Goal: Navigation & Orientation: Find specific page/section

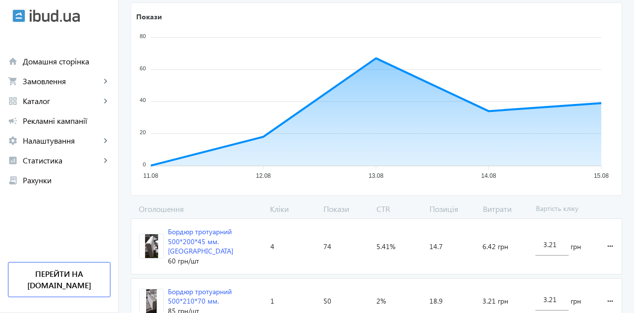
scroll to position [156, 0]
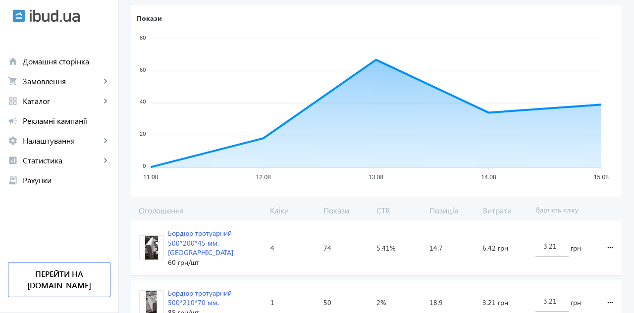
click at [46, 122] on span "Рекламні кампанії" at bounding box center [67, 121] width 88 height 10
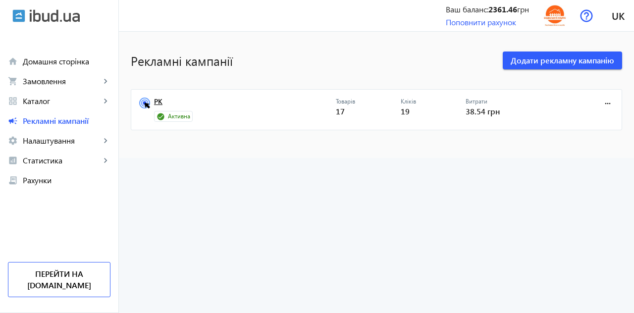
click at [154, 103] on link "РК" at bounding box center [245, 105] width 182 height 14
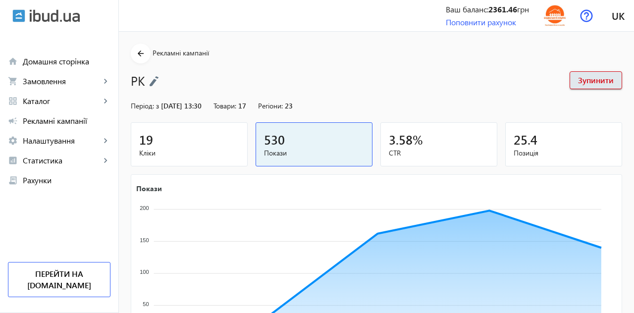
click at [409, 143] on span "3.58" at bounding box center [401, 139] width 24 height 16
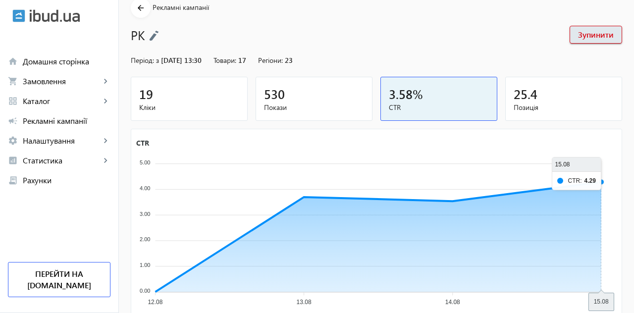
scroll to position [45, 0]
click at [43, 81] on span "Замовлення" at bounding box center [62, 81] width 78 height 10
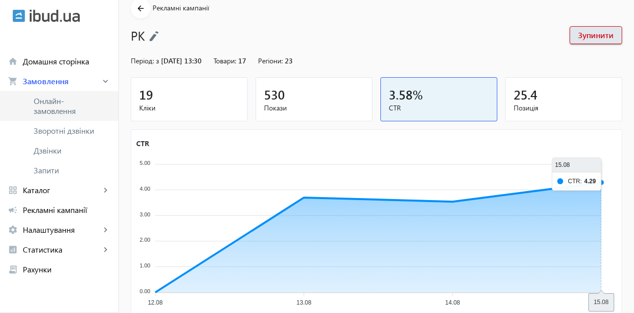
click at [47, 107] on span "Онлайн-замовлення" at bounding box center [67, 106] width 66 height 20
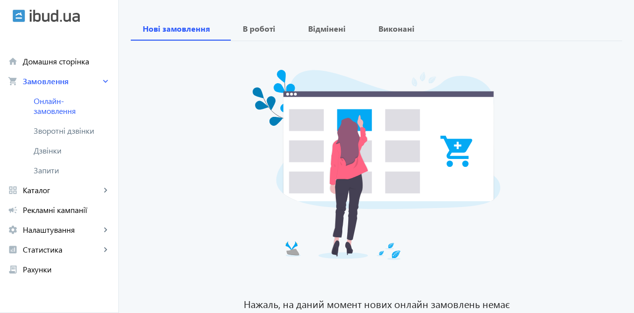
scroll to position [98, 0]
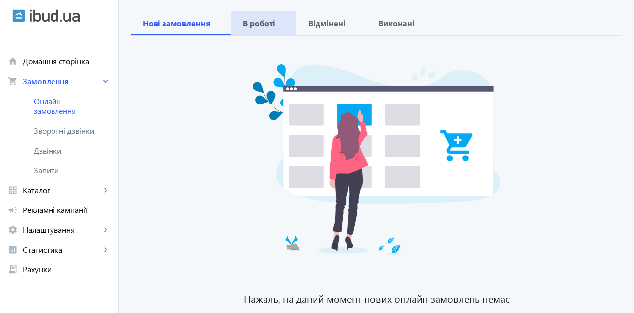
click at [262, 23] on b "В роботі" at bounding box center [259, 23] width 33 height 8
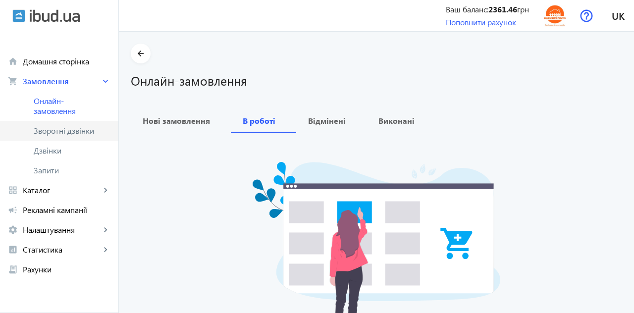
click at [46, 130] on span "Зворотні дзвінки" at bounding box center [67, 131] width 66 height 10
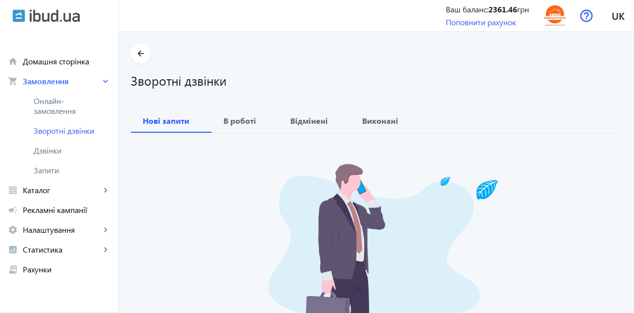
click at [242, 120] on b "В роботі" at bounding box center [239, 121] width 33 height 8
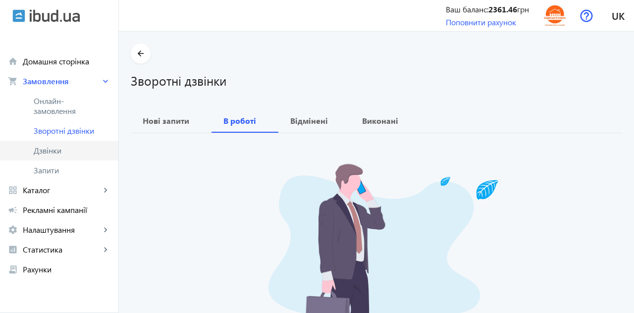
click at [40, 152] on span "Дзвінки" at bounding box center [72, 151] width 77 height 10
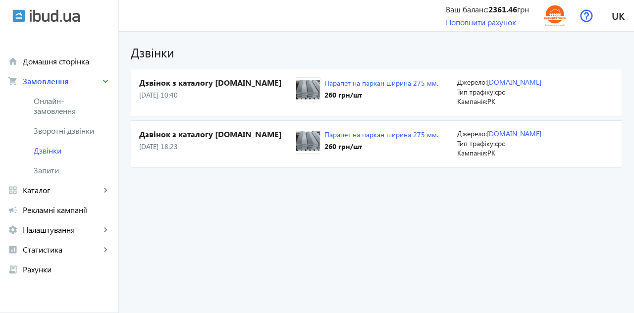
click at [48, 169] on span "Запити" at bounding box center [72, 170] width 77 height 10
